Goal: Information Seeking & Learning: Find specific fact

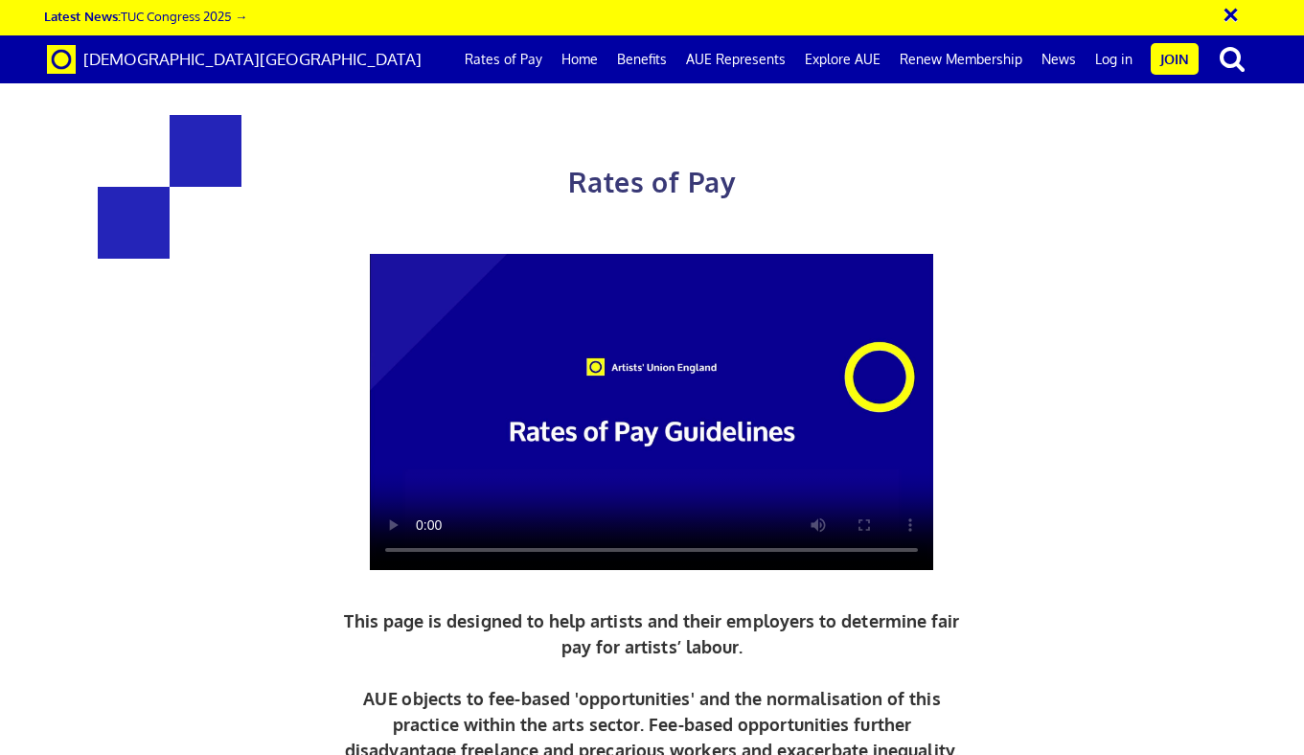
scroll to position [983, 0]
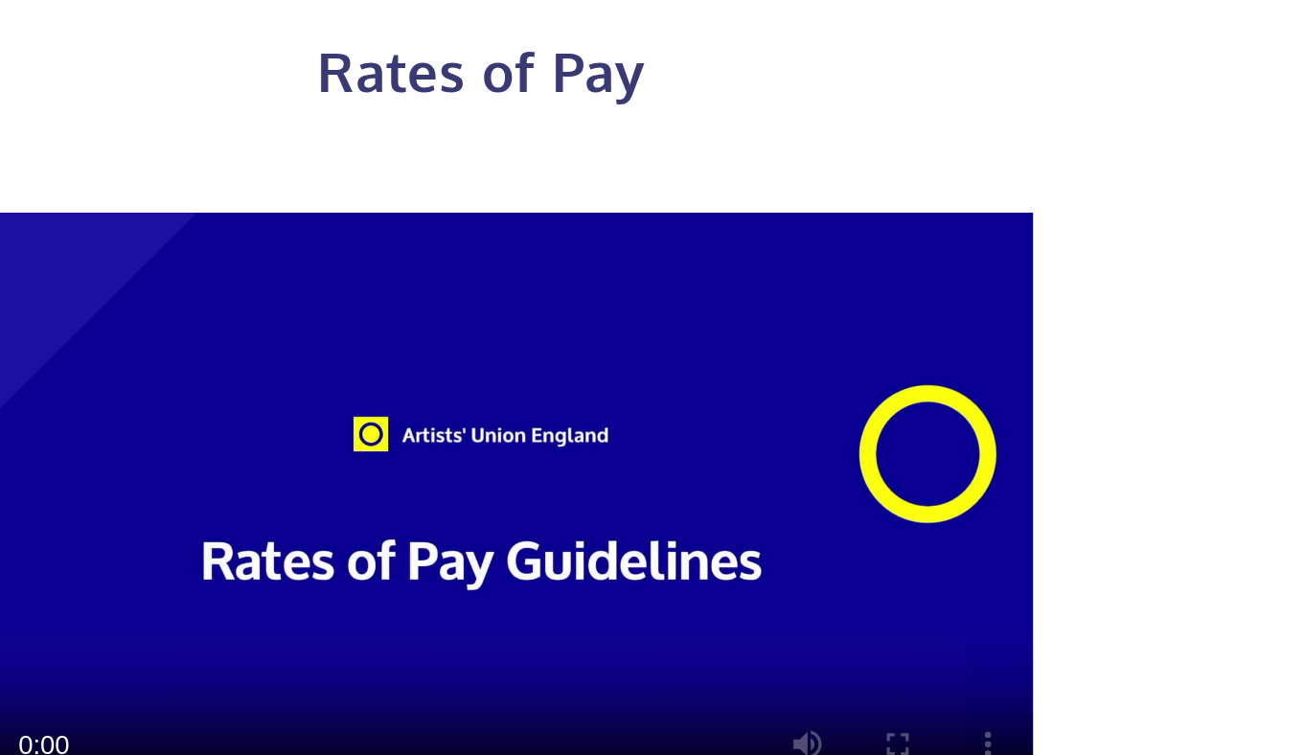
drag, startPoint x: 799, startPoint y: 331, endPoint x: 919, endPoint y: 327, distance: 119.8
drag, startPoint x: 837, startPoint y: 389, endPoint x: 883, endPoint y: 391, distance: 46.0
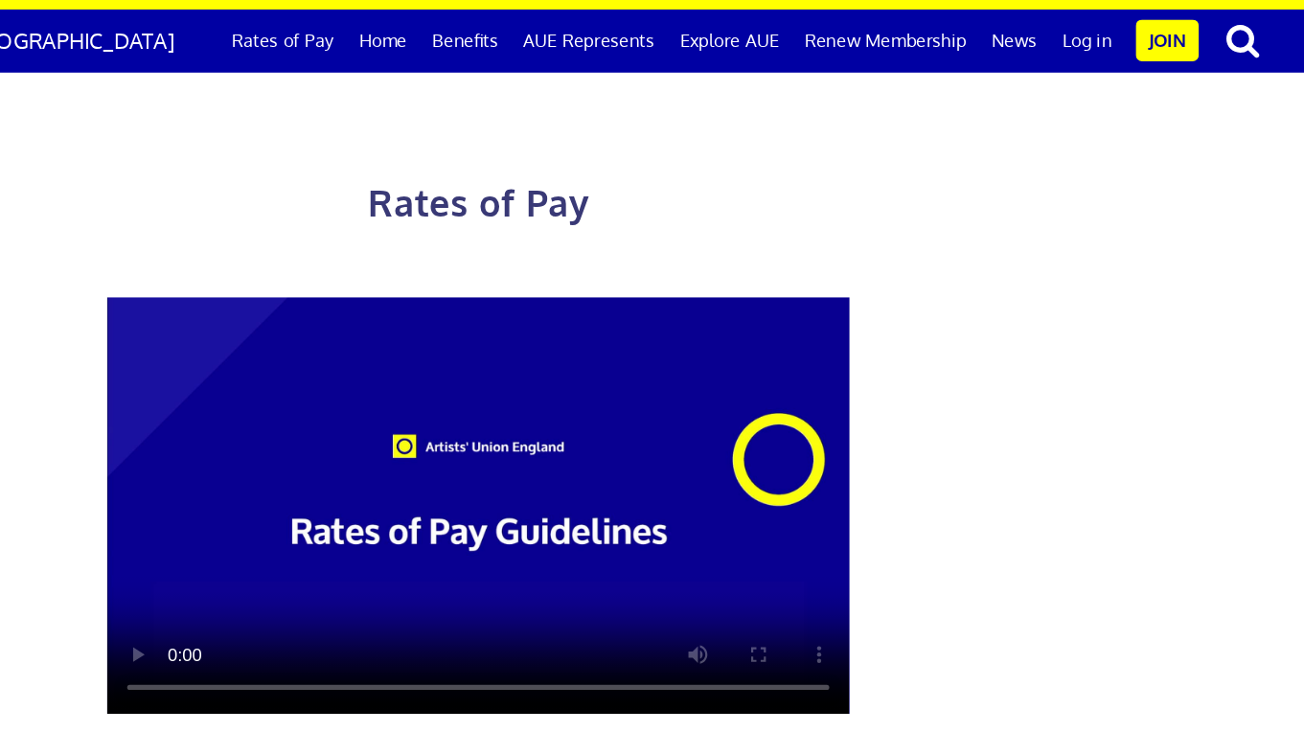
drag, startPoint x: 328, startPoint y: 394, endPoint x: 353, endPoint y: 397, distance: 25.1
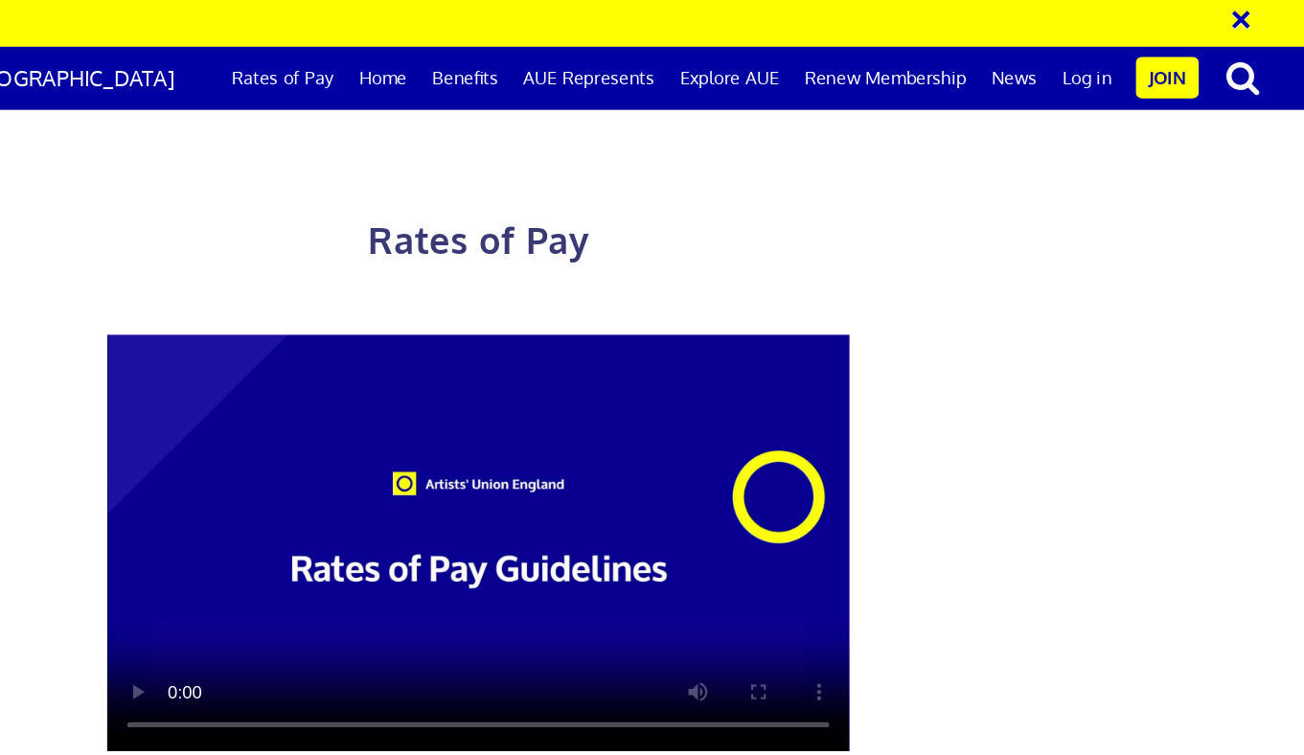
scroll to position [847, 0]
drag, startPoint x: 740, startPoint y: 143, endPoint x: 859, endPoint y: 169, distance: 121.6
